Goal: Task Accomplishment & Management: Complete application form

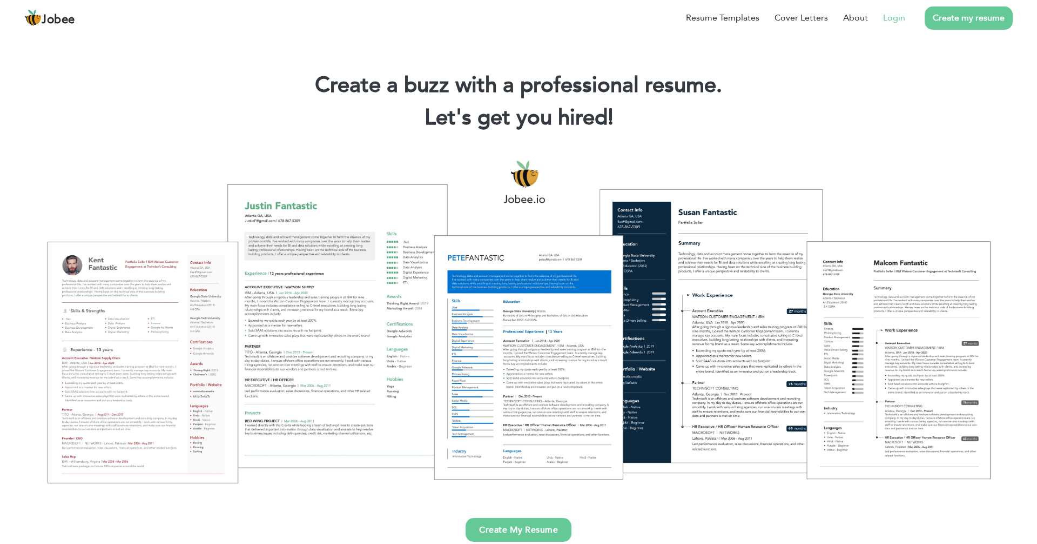
click at [896, 14] on link "Login" at bounding box center [894, 17] width 22 height 13
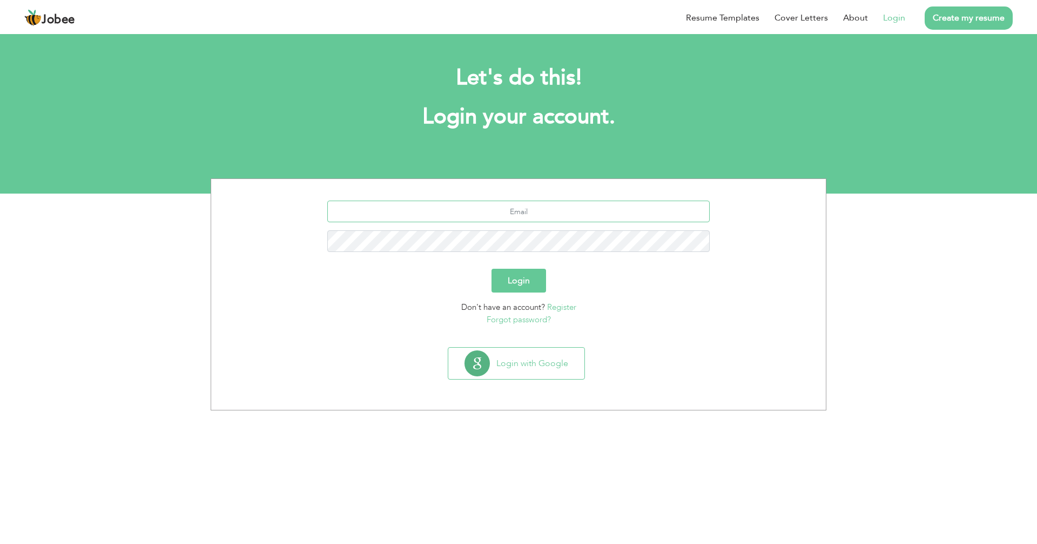
click at [560, 205] on input "text" at bounding box center [518, 211] width 383 height 22
type input "[EMAIL_ADDRESS][DOMAIN_NAME]"
click at [495, 274] on button "Login" at bounding box center [519, 281] width 55 height 24
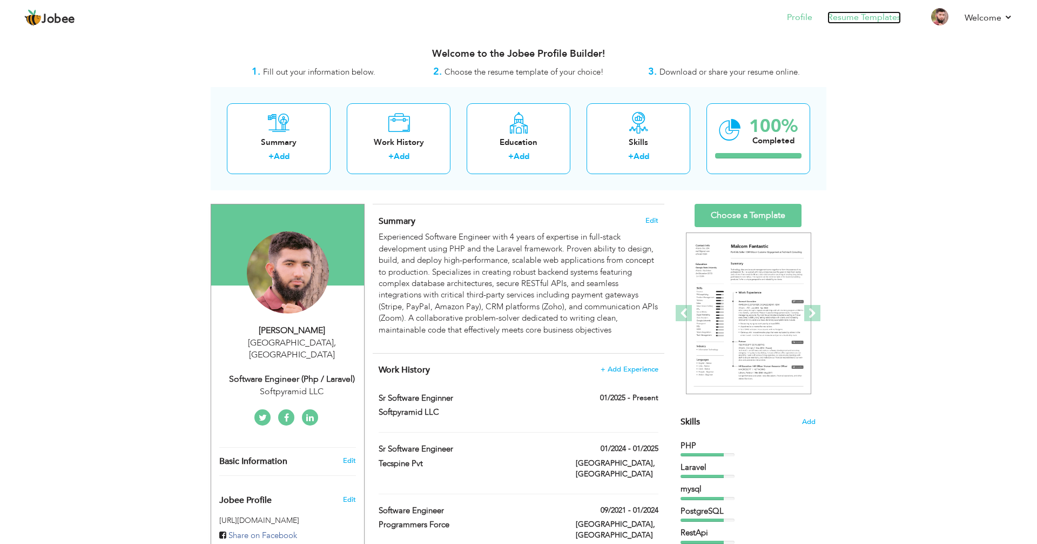
click at [879, 14] on link "Resume Templates" at bounding box center [864, 17] width 73 height 12
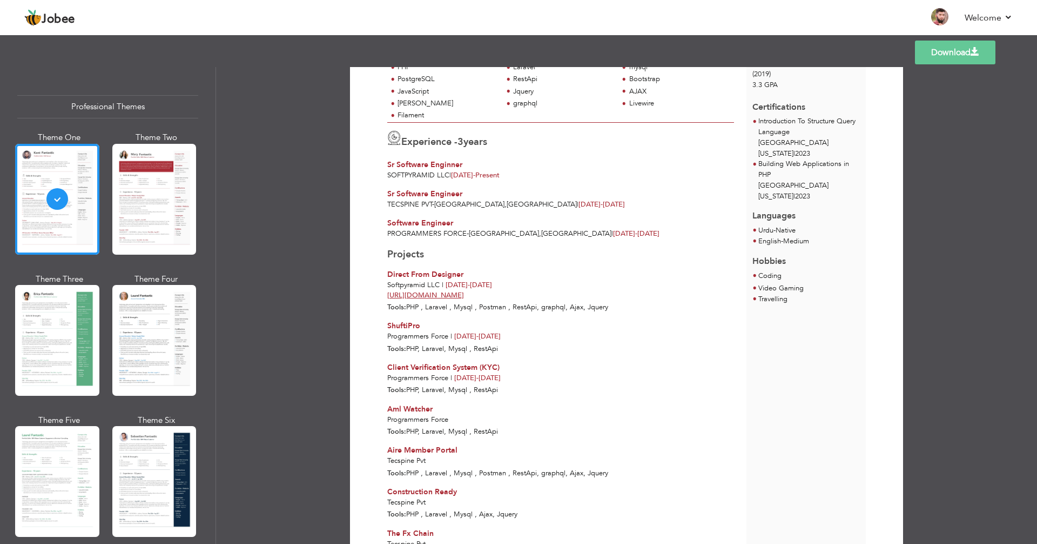
scroll to position [256, 0]
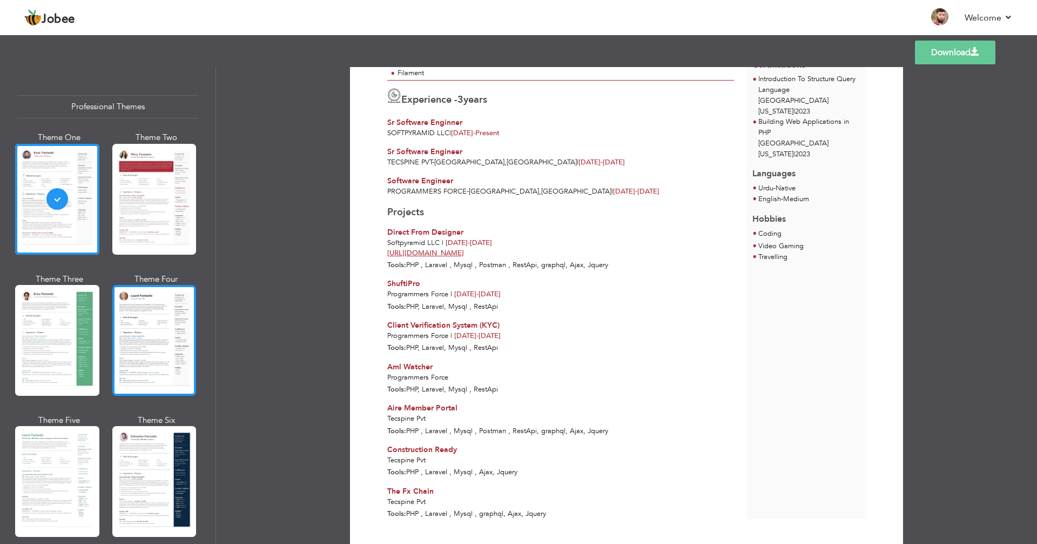
click at [177, 326] on div at bounding box center [154, 340] width 84 height 111
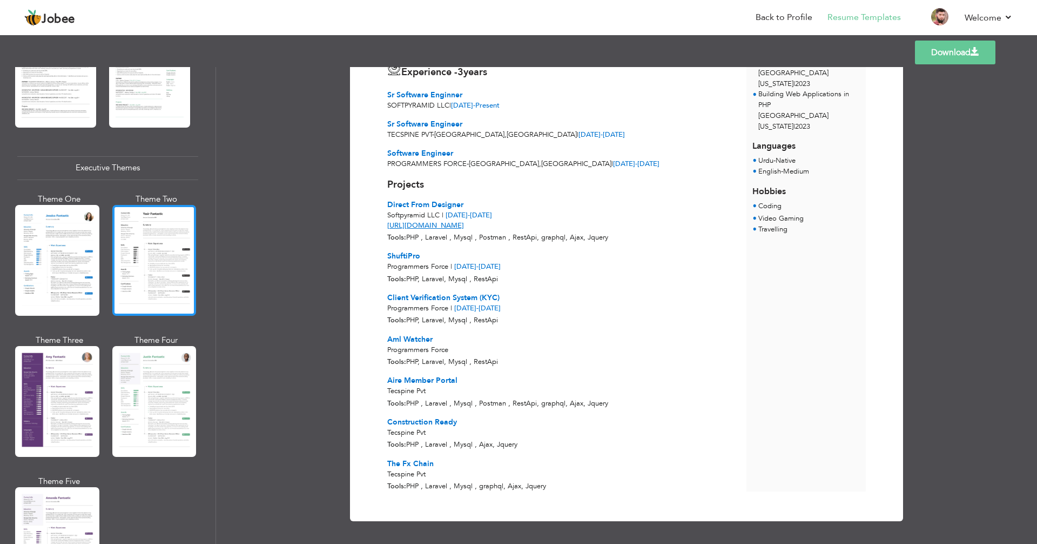
scroll to position [698, 0]
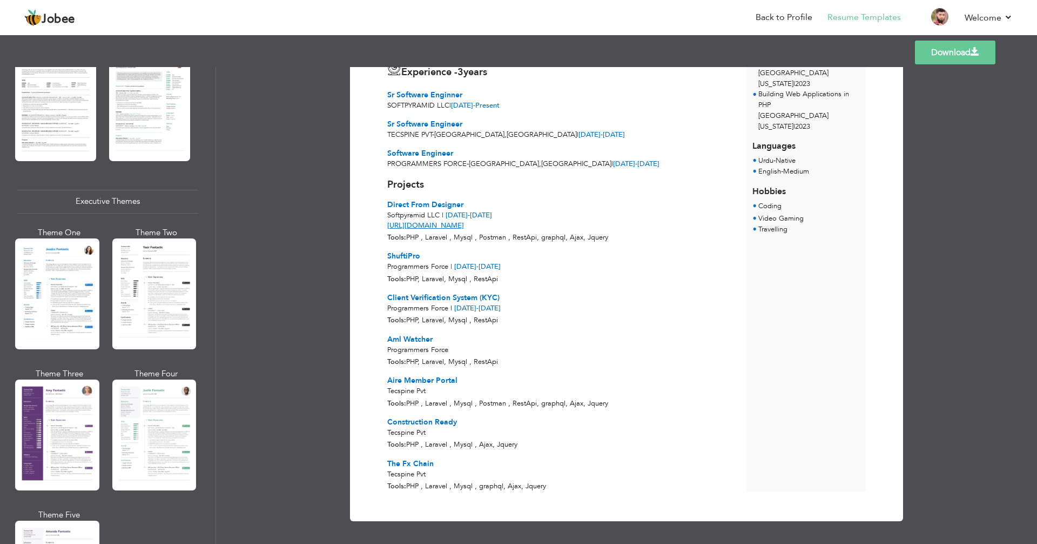
click at [52, 119] on div at bounding box center [55, 106] width 81 height 107
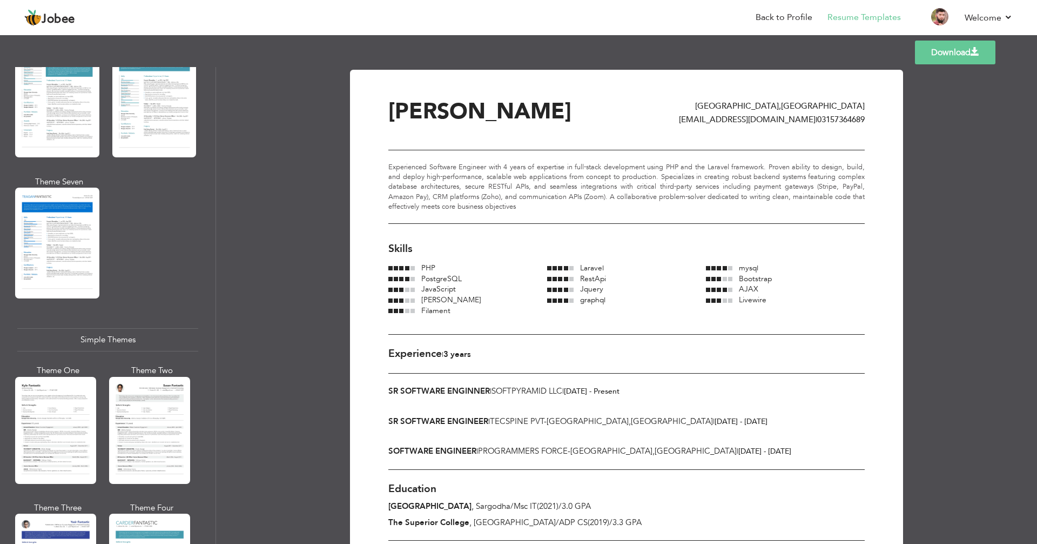
scroll to position [1726, 0]
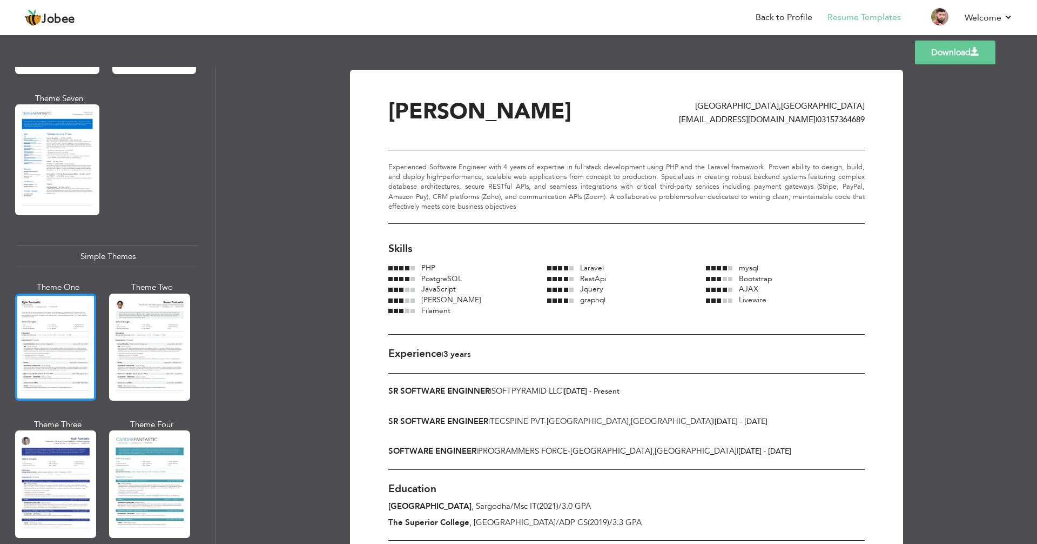
click at [44, 301] on div at bounding box center [55, 346] width 81 height 107
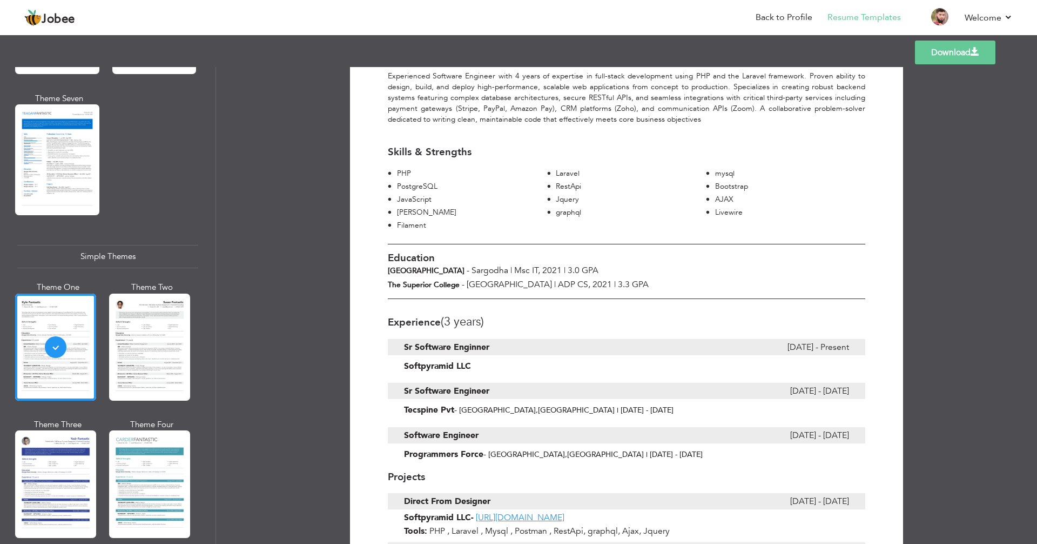
scroll to position [132, 0]
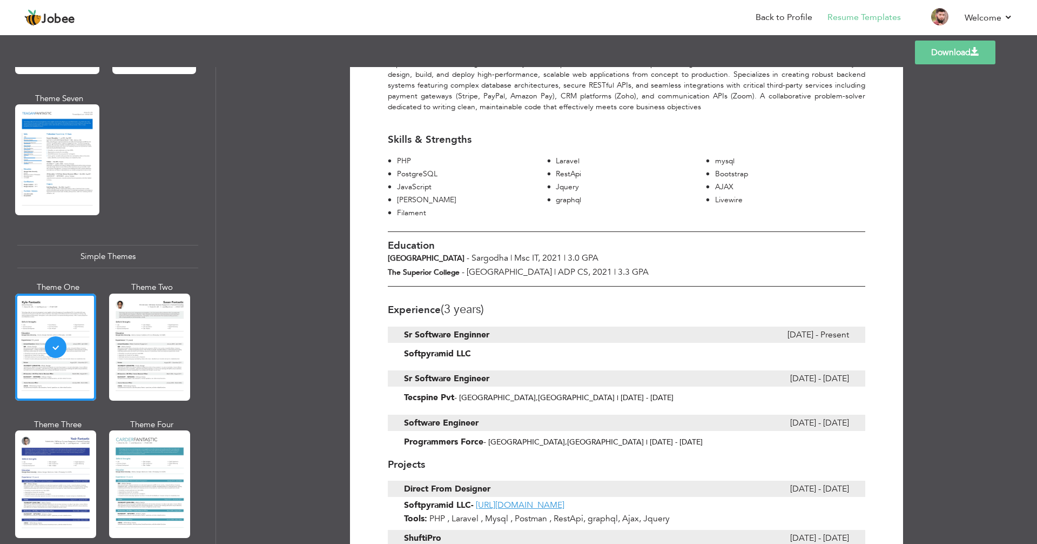
click at [446, 307] on span "(3 Years)" at bounding box center [462, 309] width 43 height 16
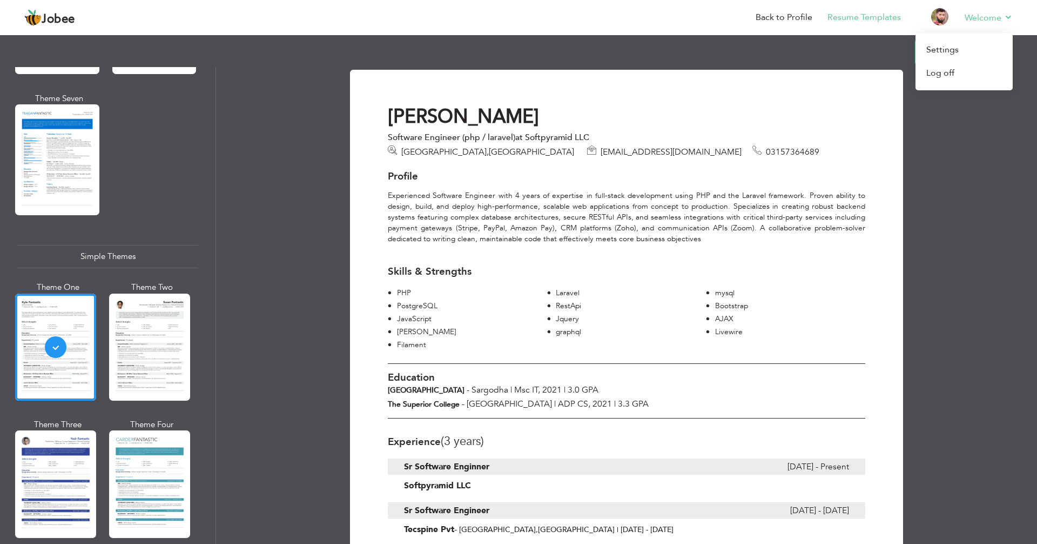
click at [964, 21] on li "Welcome Settings Log off" at bounding box center [981, 18] width 63 height 29
click at [930, 56] on link "Settings" at bounding box center [964, 49] width 97 height 23
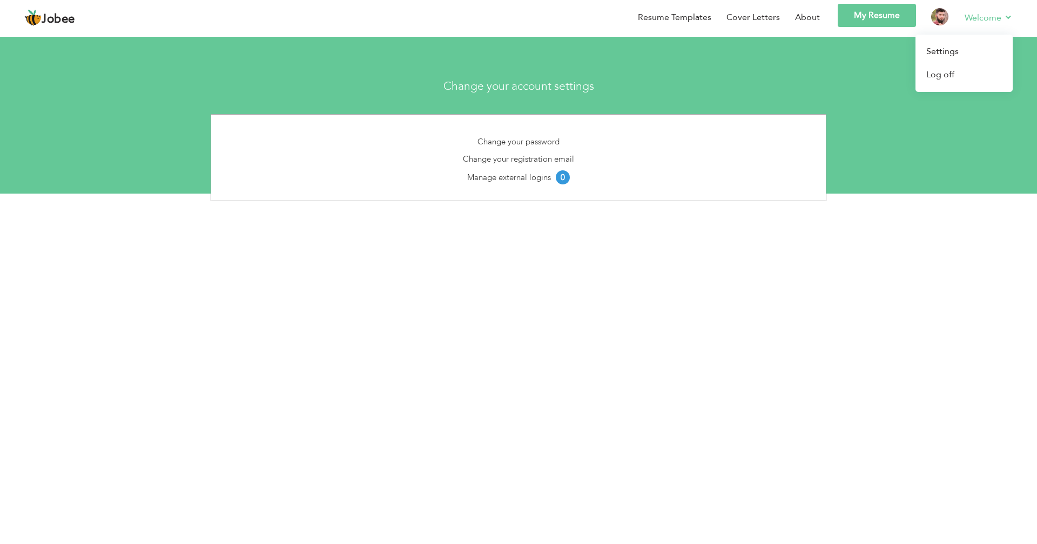
click at [958, 18] on li "Welcome Settings Log off" at bounding box center [981, 19] width 63 height 31
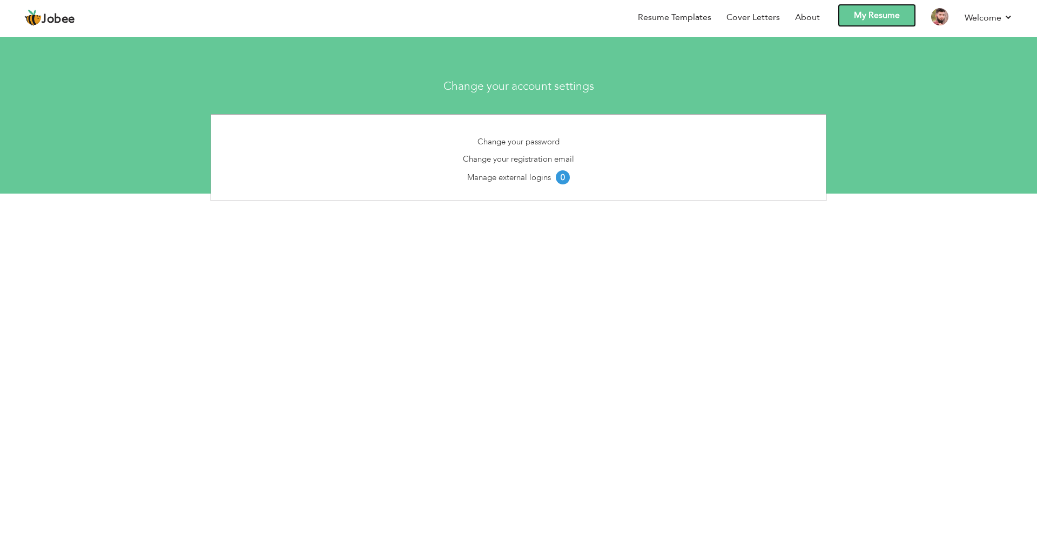
click at [900, 19] on link "My Resume" at bounding box center [877, 15] width 78 height 23
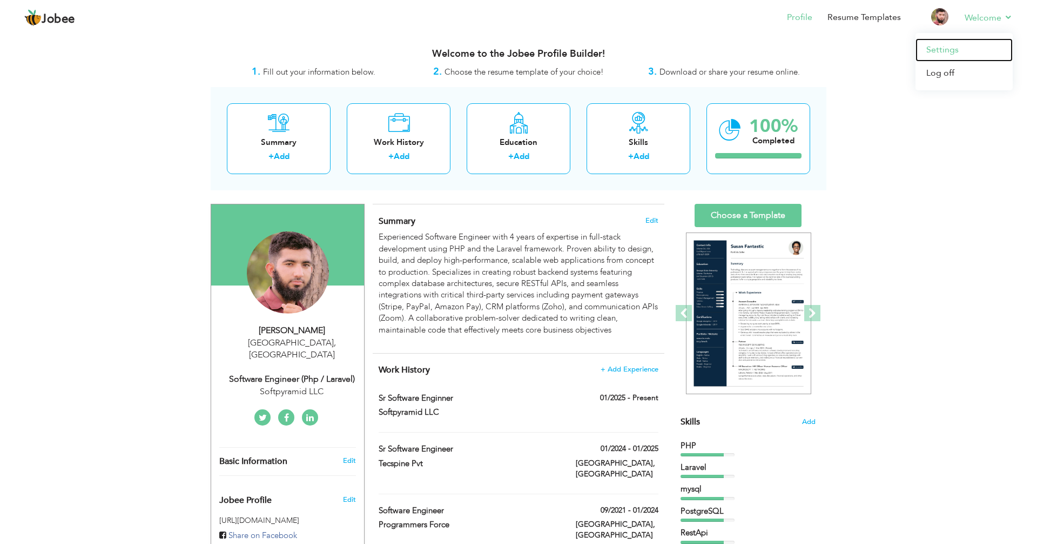
click at [945, 54] on link "Settings" at bounding box center [964, 49] width 97 height 23
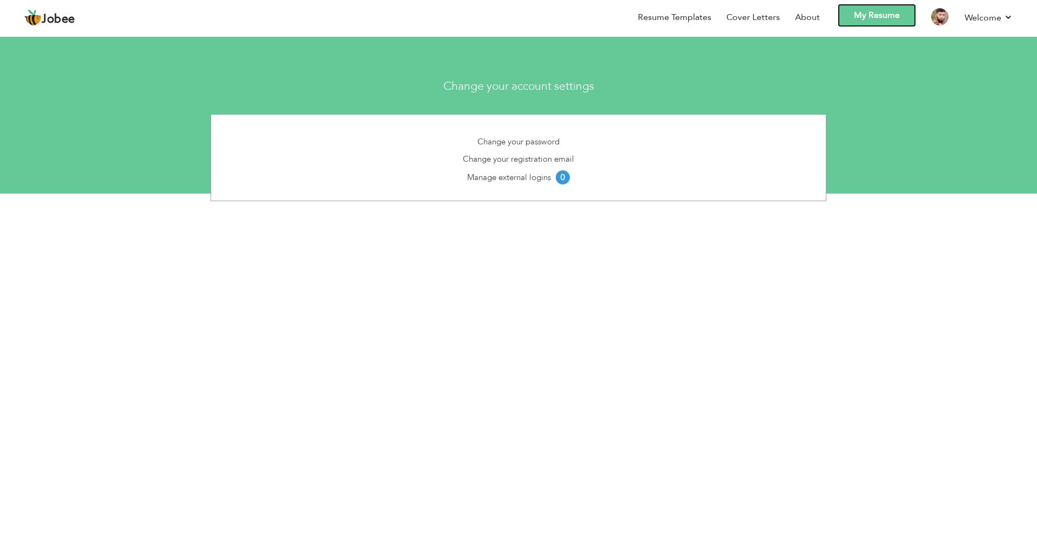
click at [868, 15] on link "My Resume" at bounding box center [877, 15] width 78 height 23
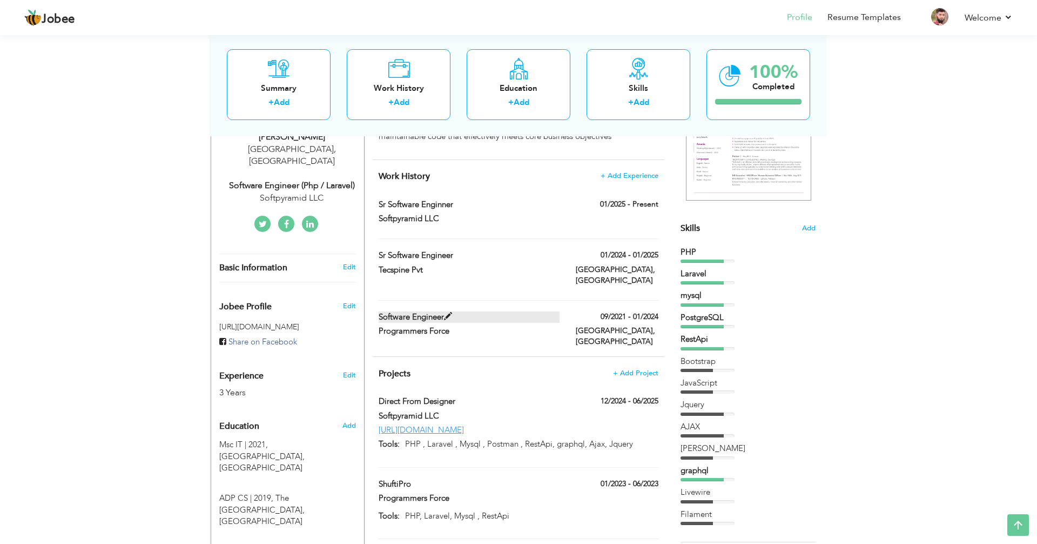
scroll to position [191, 0]
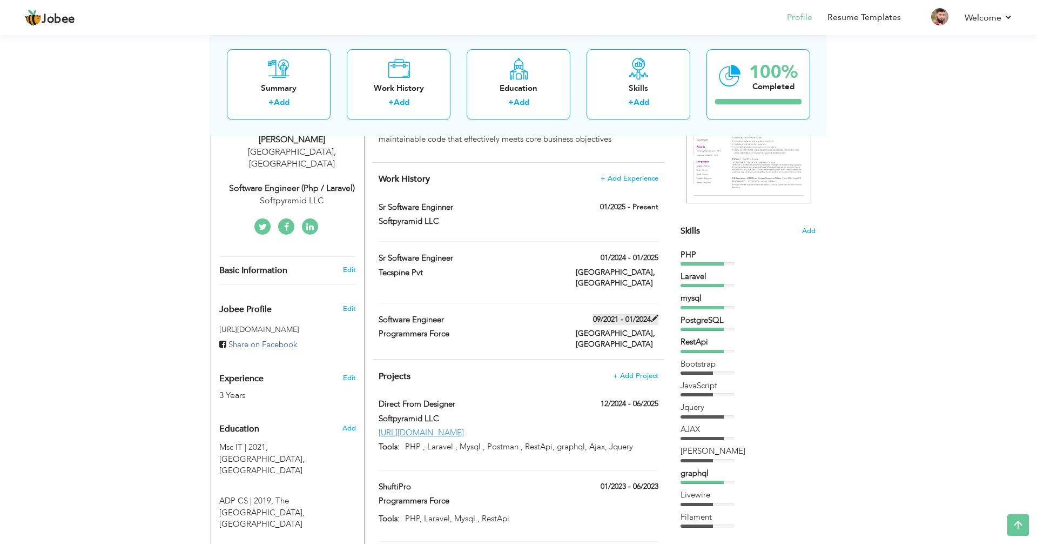
click at [654, 314] on span at bounding box center [655, 318] width 8 height 8
type input "Software Engineer"
type input "Programmers Force"
type input "09/2021"
type input "01/2024"
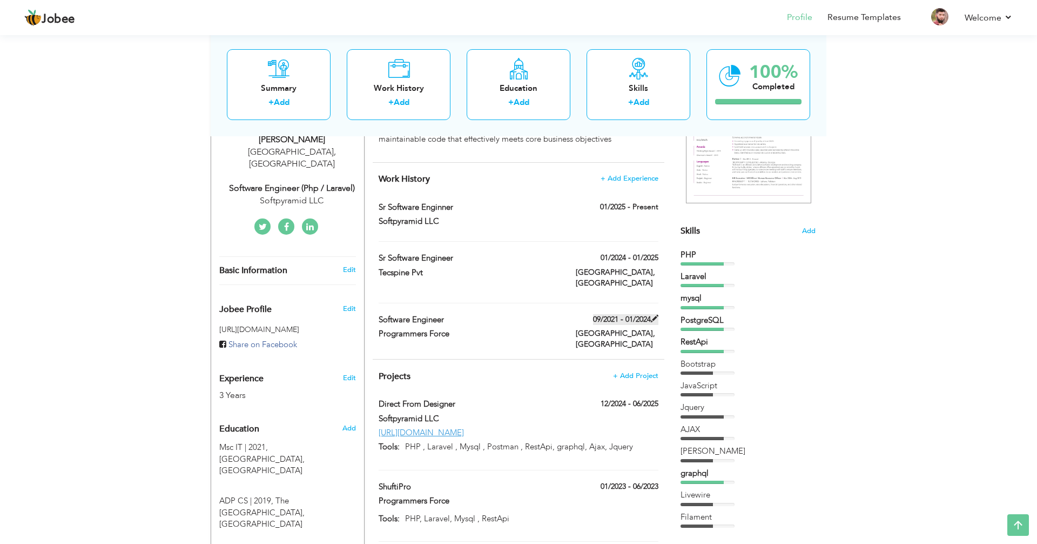
type input "[GEOGRAPHIC_DATA]"
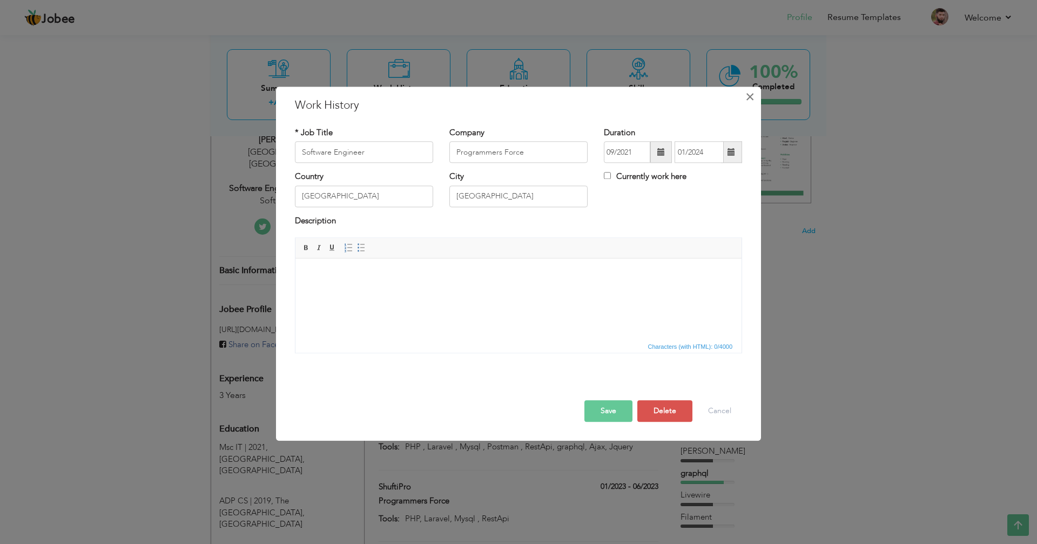
click at [754, 100] on span "×" at bounding box center [750, 96] width 9 height 19
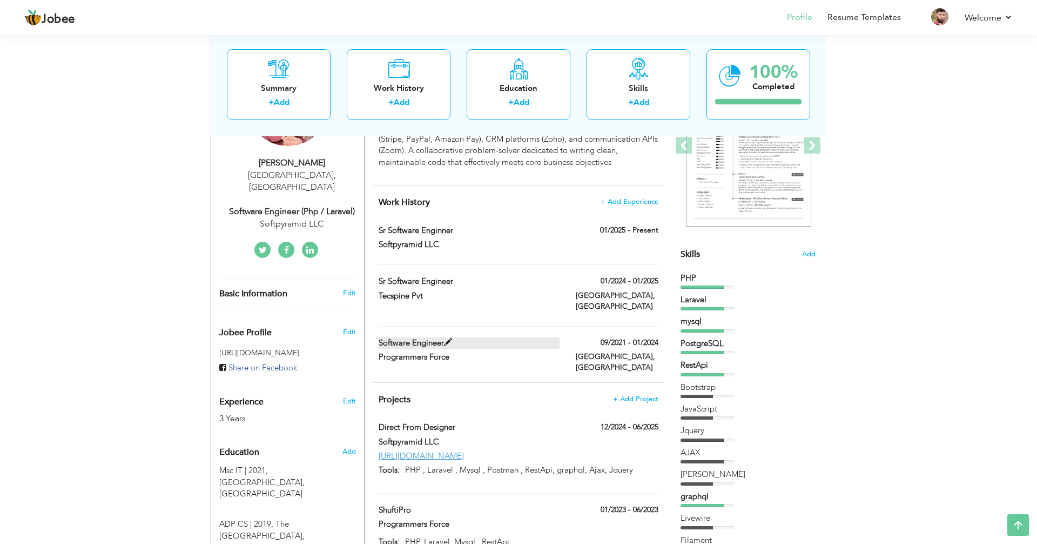
scroll to position [169, 0]
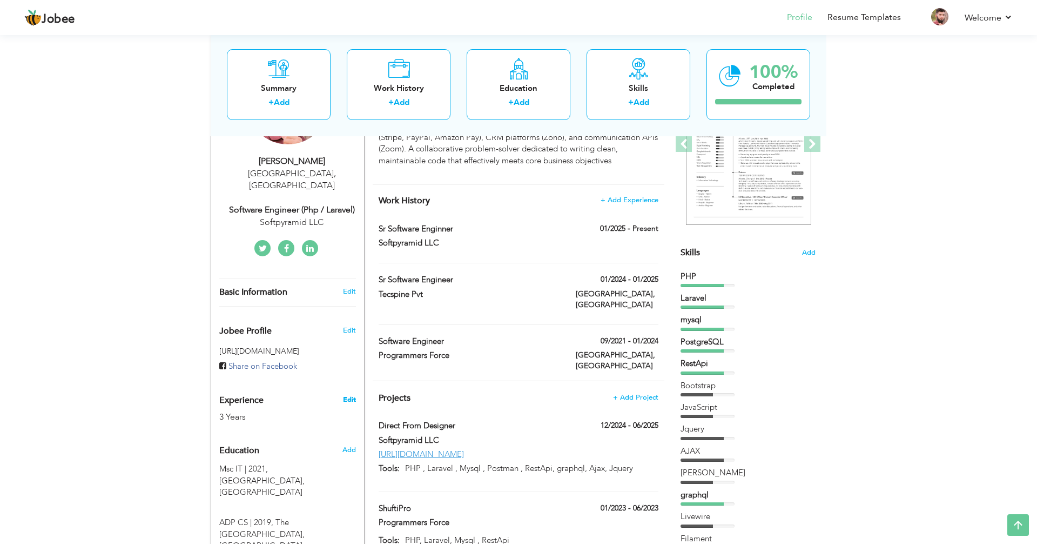
click at [353, 394] on link "Edit" at bounding box center [349, 399] width 13 height 10
type input "[DEMOGRAPHIC_DATA]"
type input "[PERSON_NAME]"
type input "03157364689"
select select "number:166"
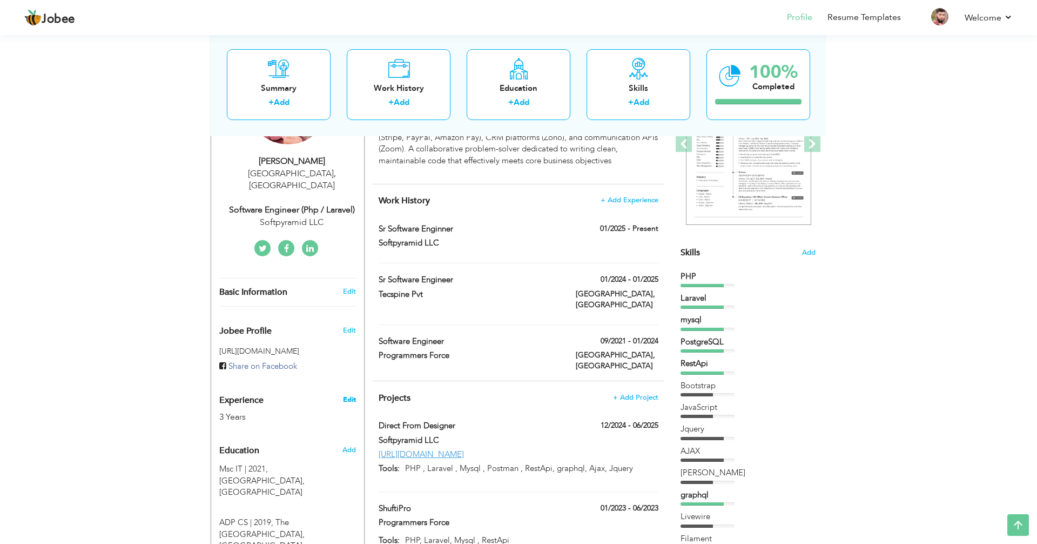
type input "[GEOGRAPHIC_DATA]"
select select "number:5"
type input "Softpyramid LLC"
type input "Software Engineer (php / laravel)"
type input "https://www.linkedin.com/in/muhammad-ashfaq-09b858119"
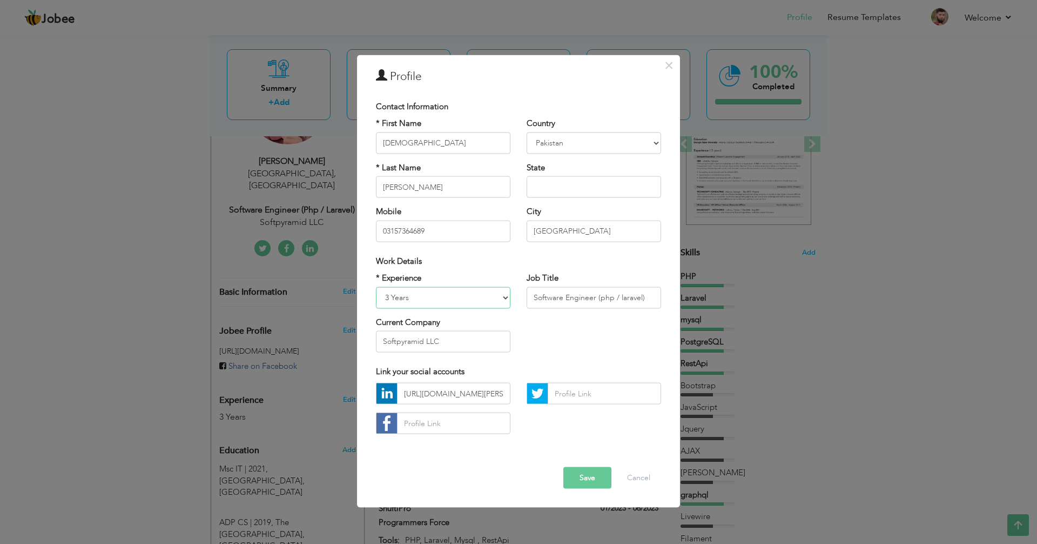
click at [458, 300] on select "Entry Level Less than 1 Year 1 Year 2 Years 3 Years 4 Years 5 Years 6 Years 7 Y…" at bounding box center [443, 297] width 135 height 22
select select "number:6"
click at [376, 286] on select "Entry Level Less than 1 Year 1 Year 2 Years 3 Years 4 Years 5 Years 6 Years 7 Y…" at bounding box center [443, 297] width 135 height 22
click at [576, 468] on button "Save" at bounding box center [588, 478] width 48 height 22
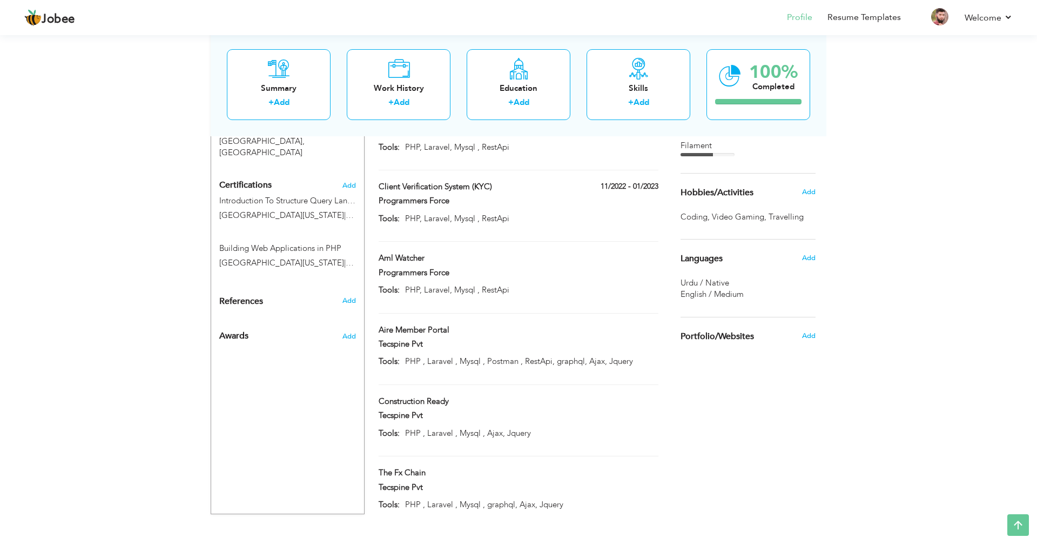
scroll to position [0, 0]
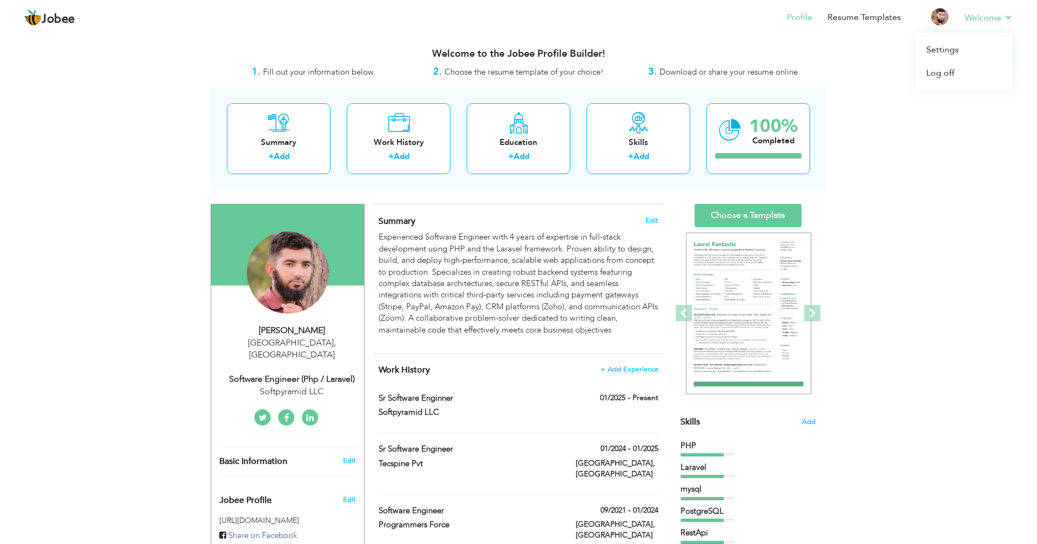
click at [952, 20] on li "Welcome Settings Log off" at bounding box center [981, 18] width 63 height 29
click at [864, 21] on link "Resume Templates" at bounding box center [864, 17] width 73 height 12
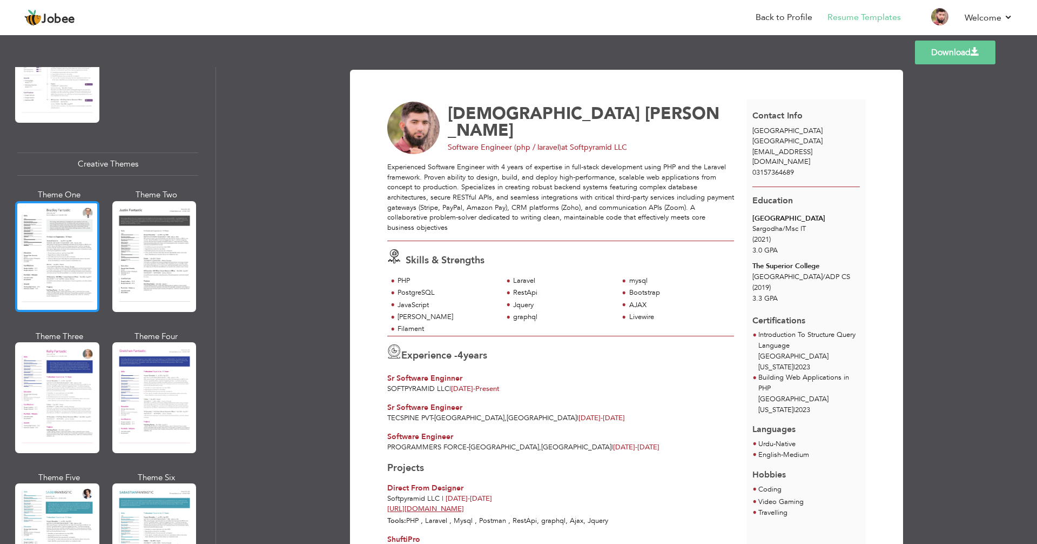
scroll to position [1194, 0]
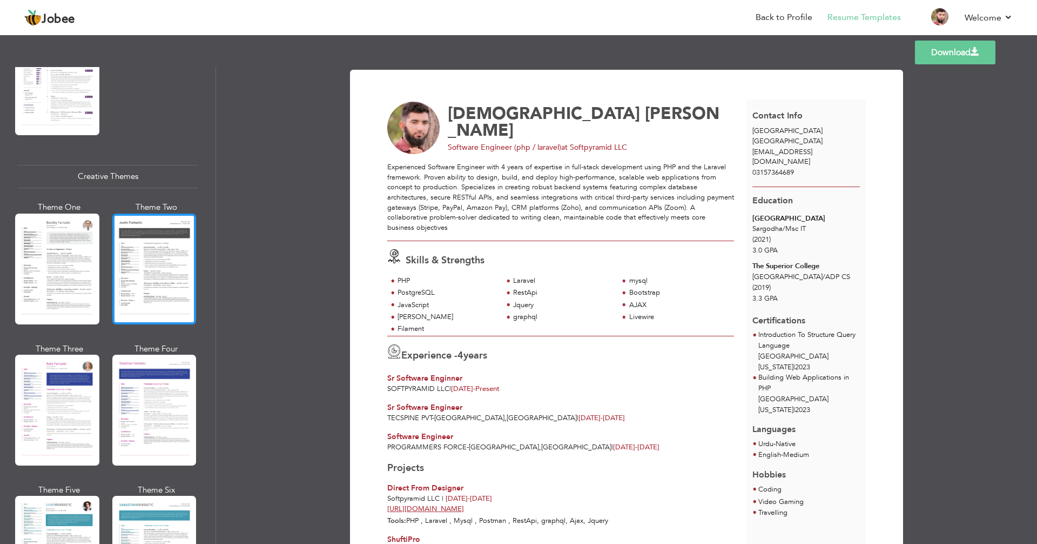
click at [164, 265] on div at bounding box center [154, 268] width 84 height 111
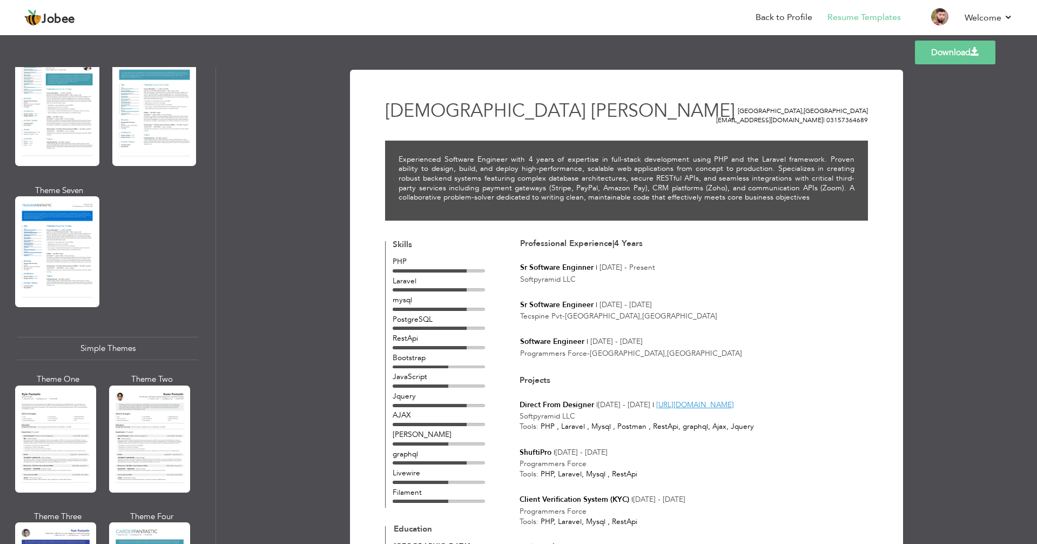
scroll to position [1726, 0]
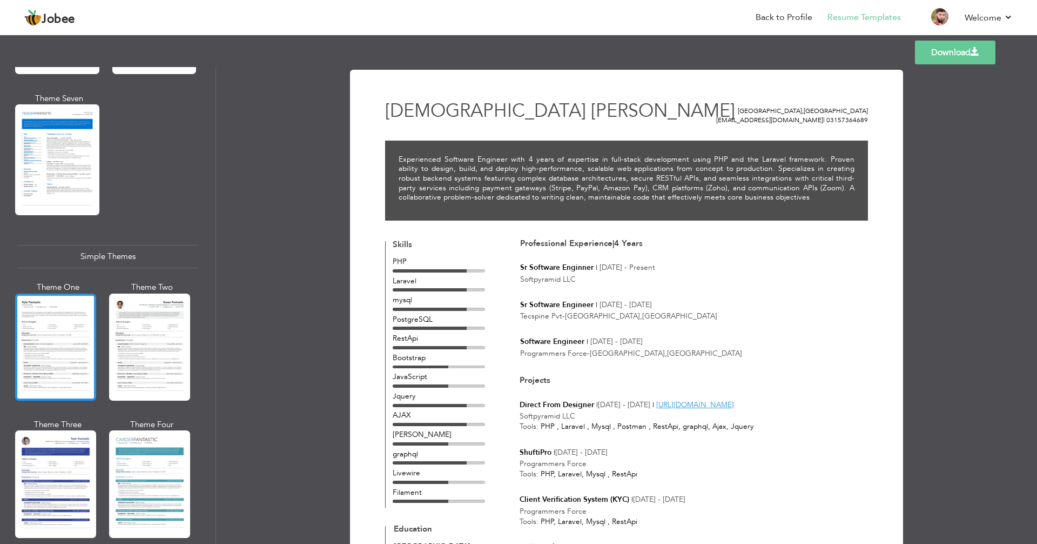
click at [70, 317] on div at bounding box center [55, 346] width 81 height 107
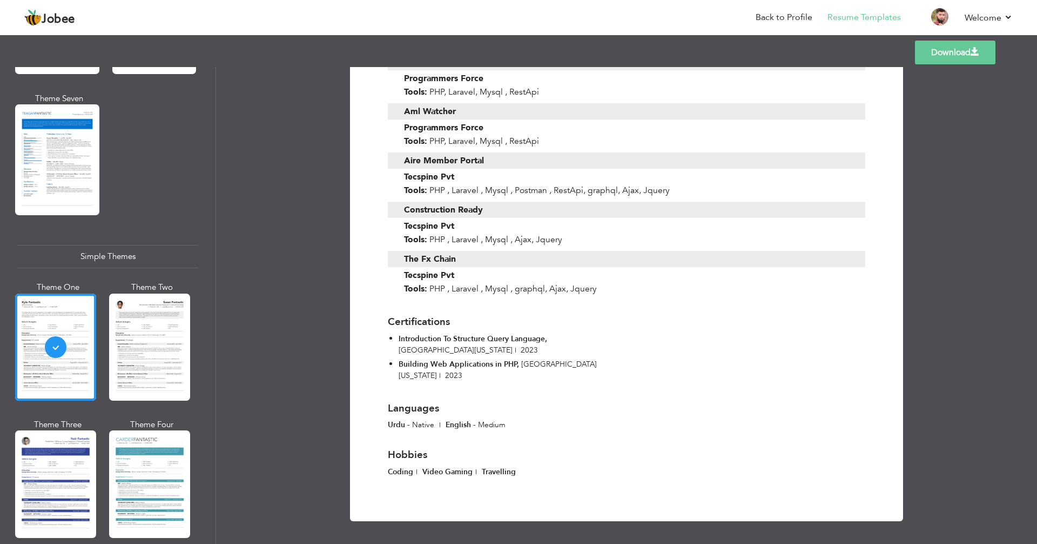
scroll to position [0, 0]
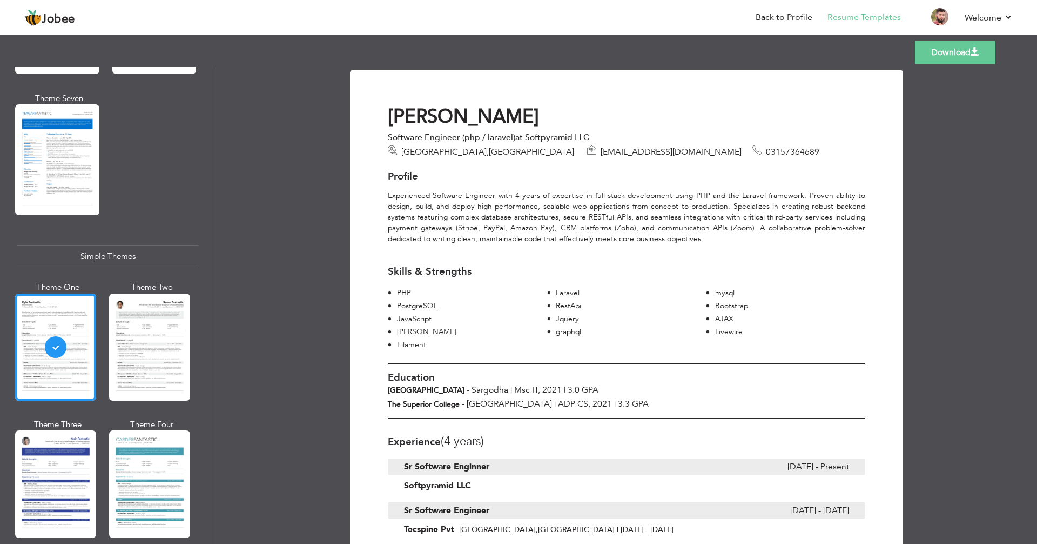
click at [963, 58] on link "Download" at bounding box center [955, 53] width 81 height 24
